Goal: Information Seeking & Learning: Understand process/instructions

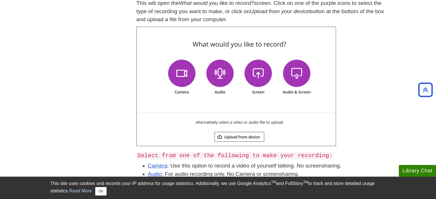
scroll to position [262, 0]
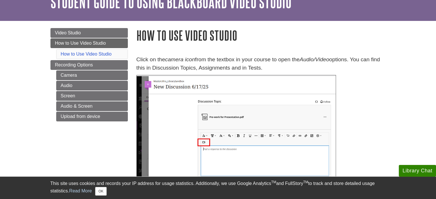
scroll to position [34, 0]
click at [84, 77] on link "Camera" at bounding box center [92, 75] width 72 height 10
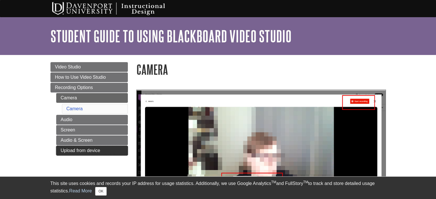
click at [79, 149] on link "Upload from device" at bounding box center [92, 151] width 72 height 10
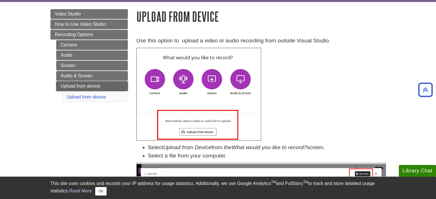
scroll to position [54, 0]
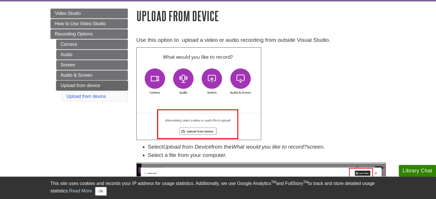
click at [97, 83] on link "Upload from device" at bounding box center [92, 86] width 72 height 10
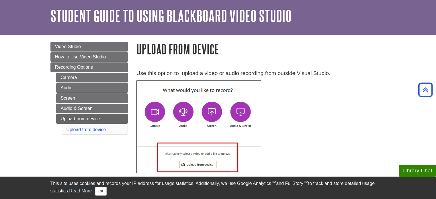
scroll to position [19, 0]
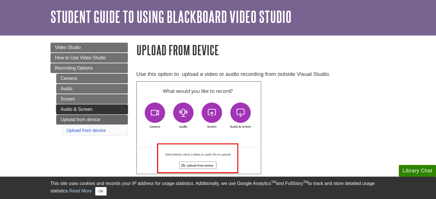
click at [89, 108] on link "Audio & Screen" at bounding box center [92, 110] width 72 height 10
